Goal: Navigation & Orientation: Find specific page/section

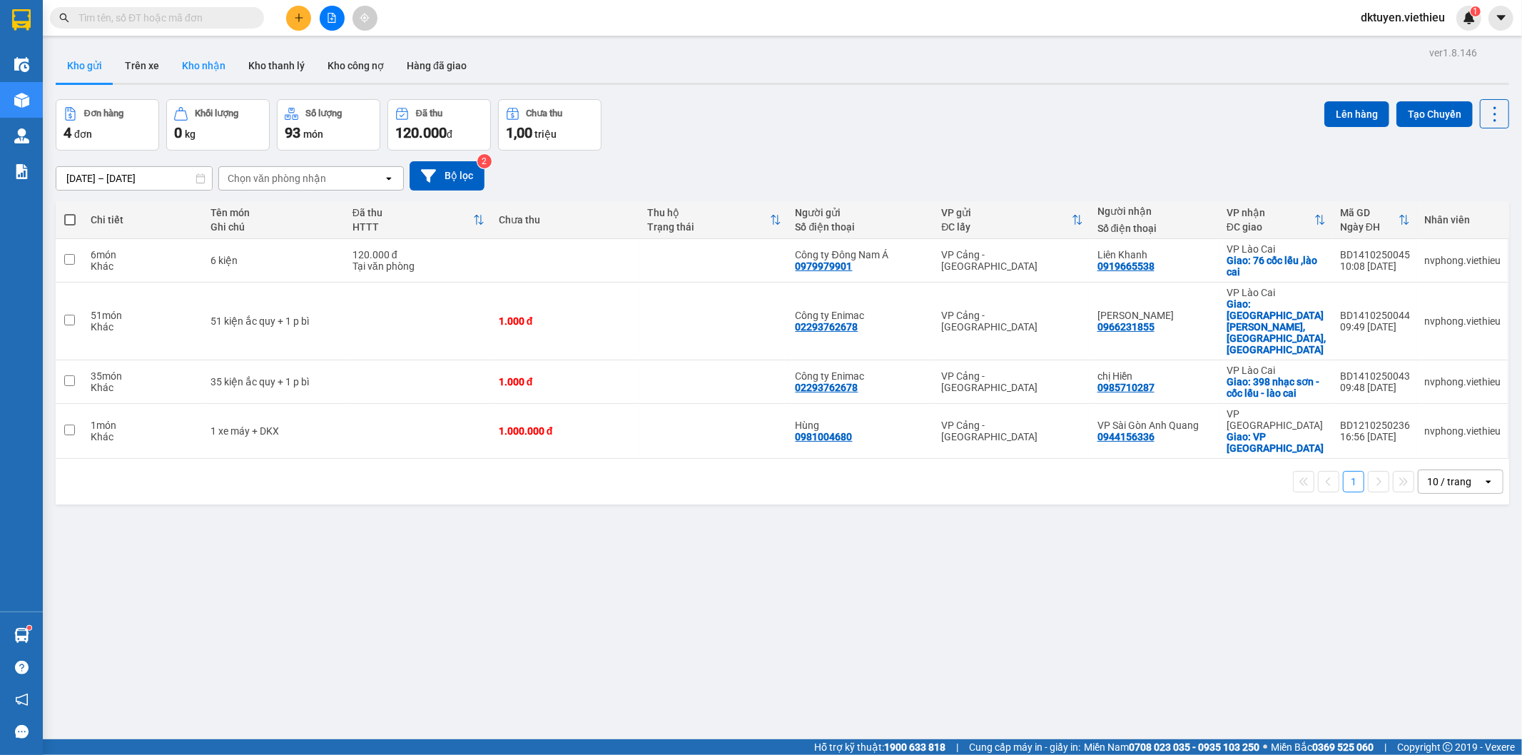
click at [185, 77] on button "Kho nhận" at bounding box center [204, 66] width 66 height 34
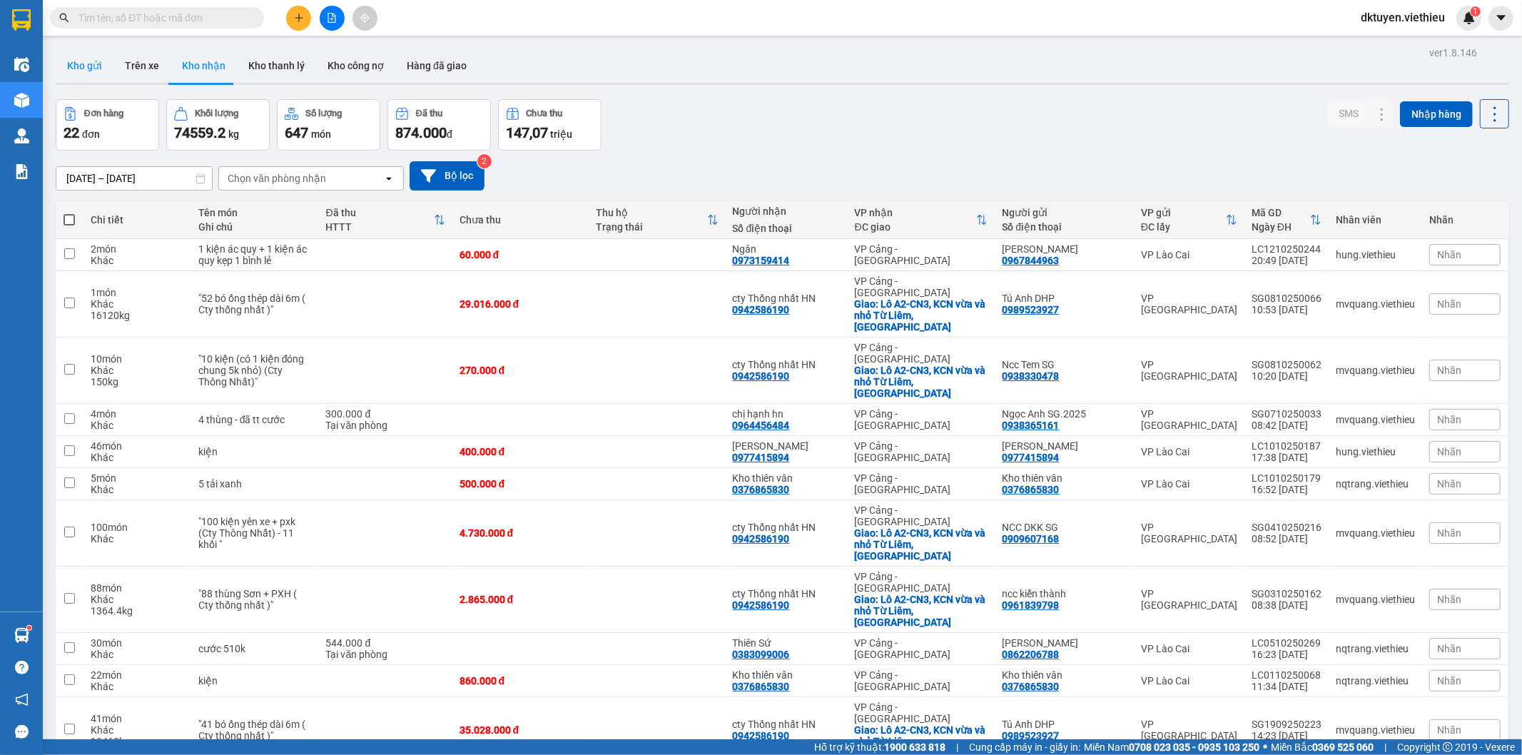
click at [103, 70] on button "Kho gửi" at bounding box center [85, 66] width 58 height 34
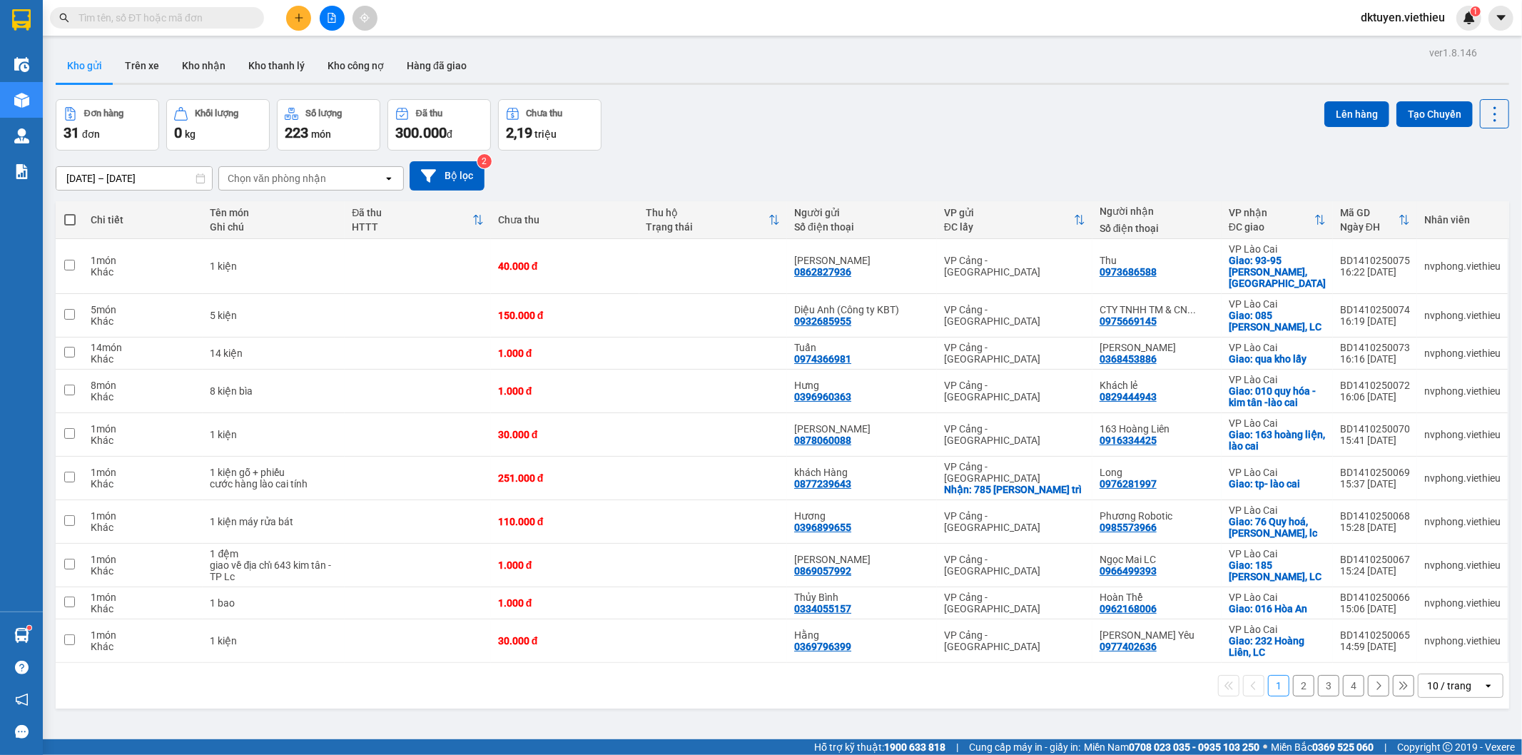
click at [1439, 679] on div "10 / trang" at bounding box center [1449, 685] width 44 height 14
click at [1439, 645] on span "100 / trang" at bounding box center [1442, 644] width 51 height 14
